Goal: Go to known website: Go to known website

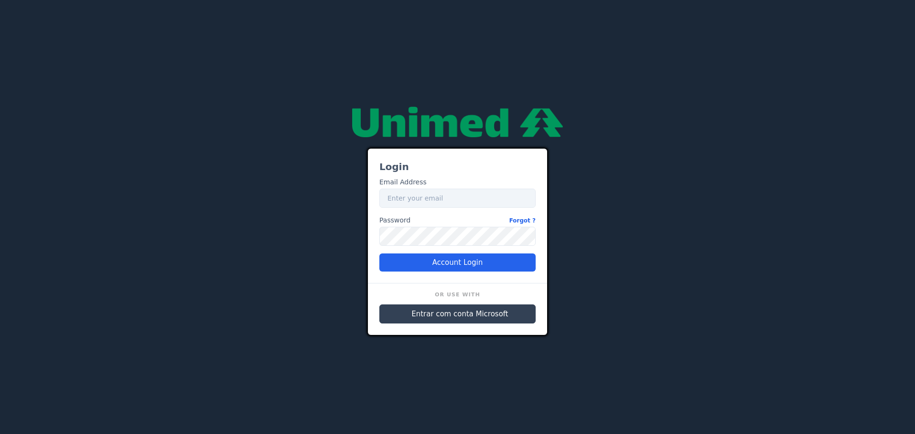
click at [468, 318] on span "Entrar com conta Microsoft" at bounding box center [460, 314] width 97 height 11
click at [480, 315] on span "Entrar com conta Microsoft" at bounding box center [460, 314] width 97 height 11
